Goal: Task Accomplishment & Management: Manage account settings

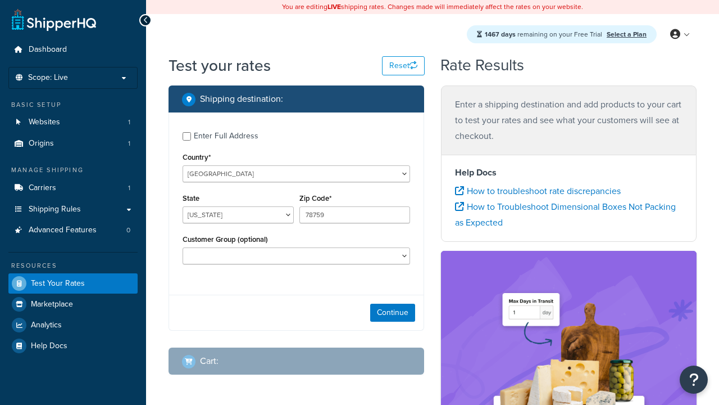
select select "[GEOGRAPHIC_DATA]"
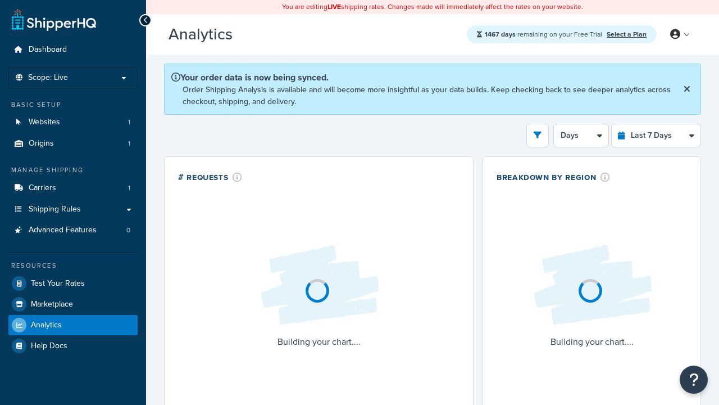
select select "last_7_days"
click at [146, 20] on icon at bounding box center [145, 20] width 5 height 8
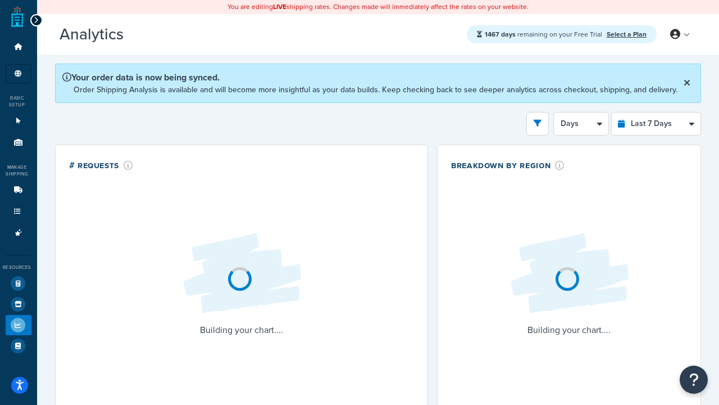
click at [36, 20] on icon at bounding box center [36, 20] width 5 height 8
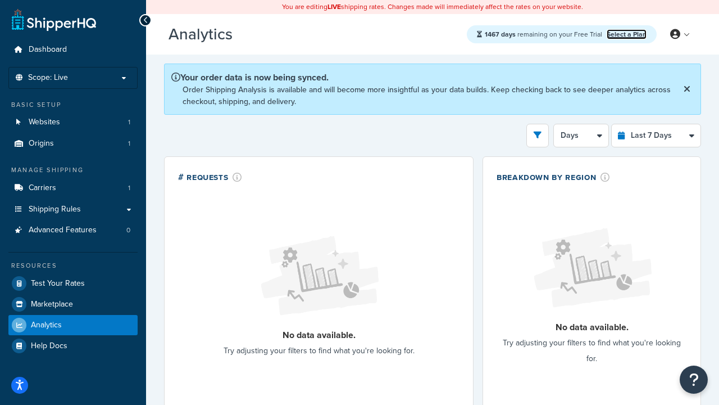
click at [627, 34] on link "Select a Plan" at bounding box center [627, 34] width 40 height 10
